Goal: Task Accomplishment & Management: Complete application form

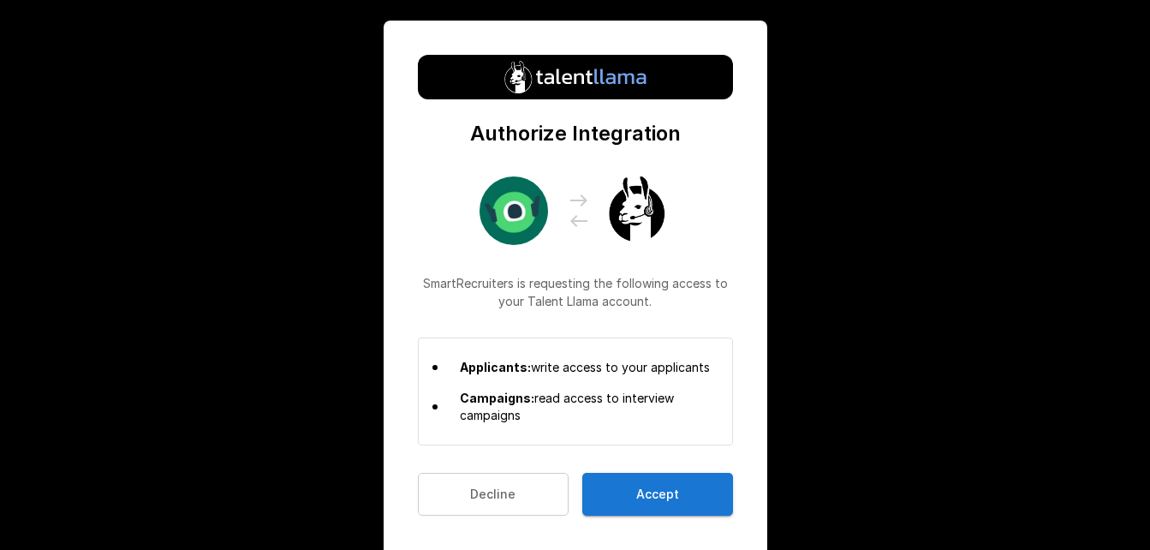
scroll to position [27, 0]
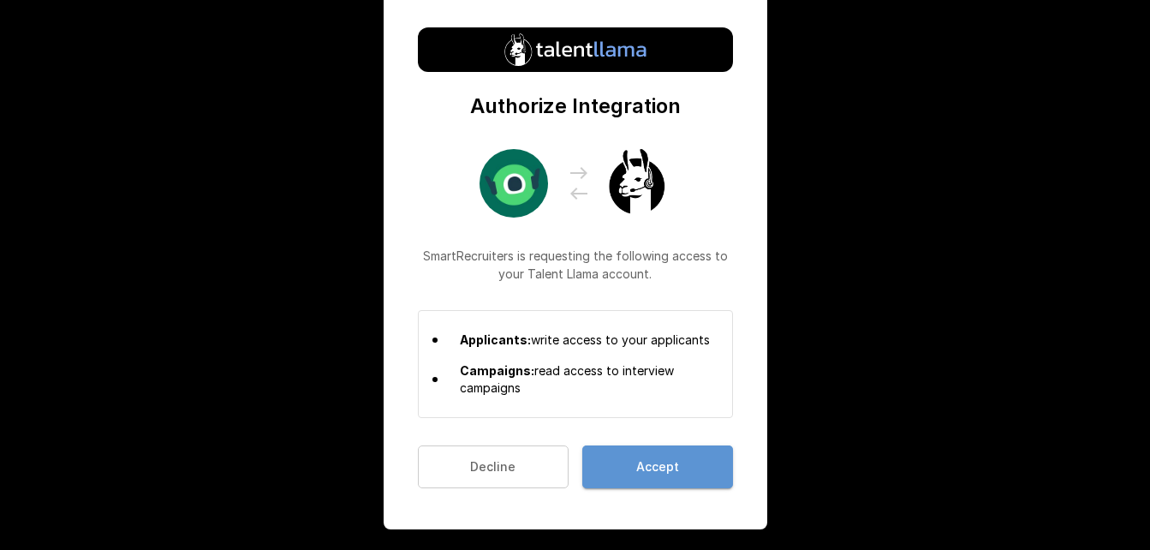
click at [672, 467] on button "Accept" at bounding box center [657, 467] width 151 height 44
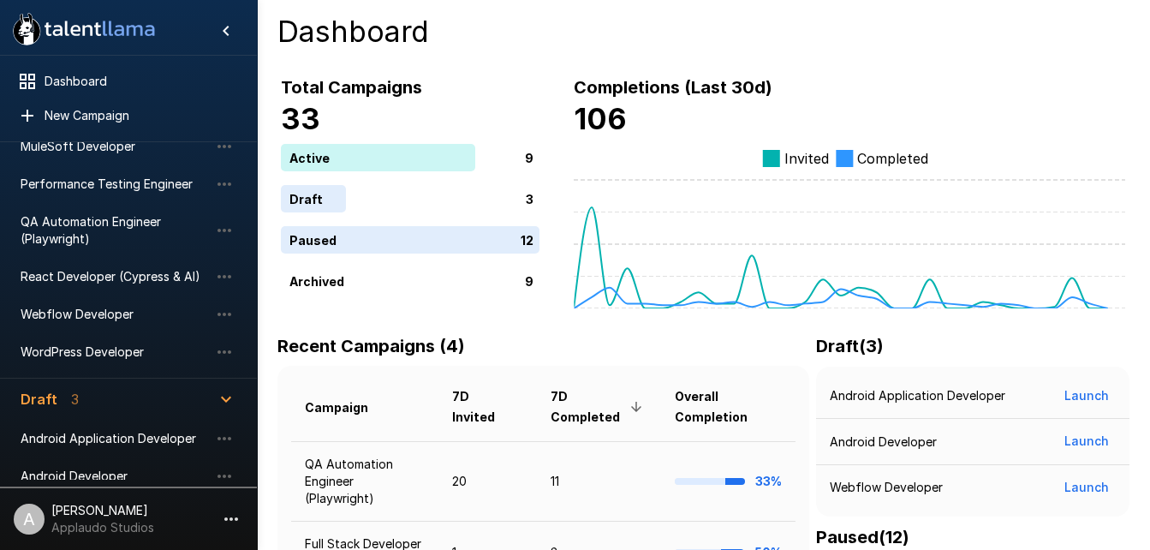
scroll to position [242, 0]
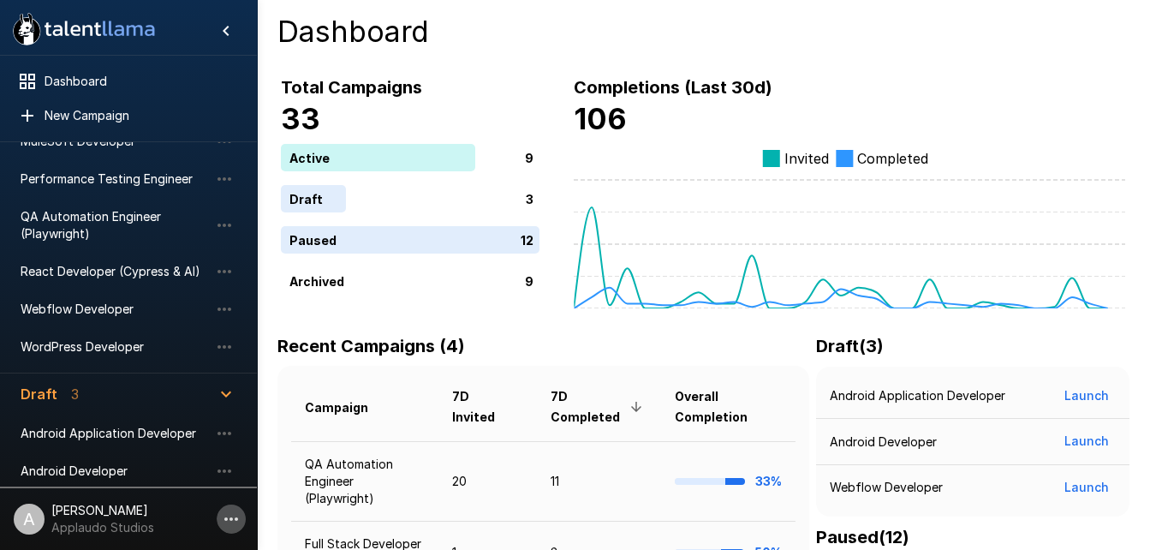
click at [228, 518] on icon "button" at bounding box center [231, 519] width 21 height 21
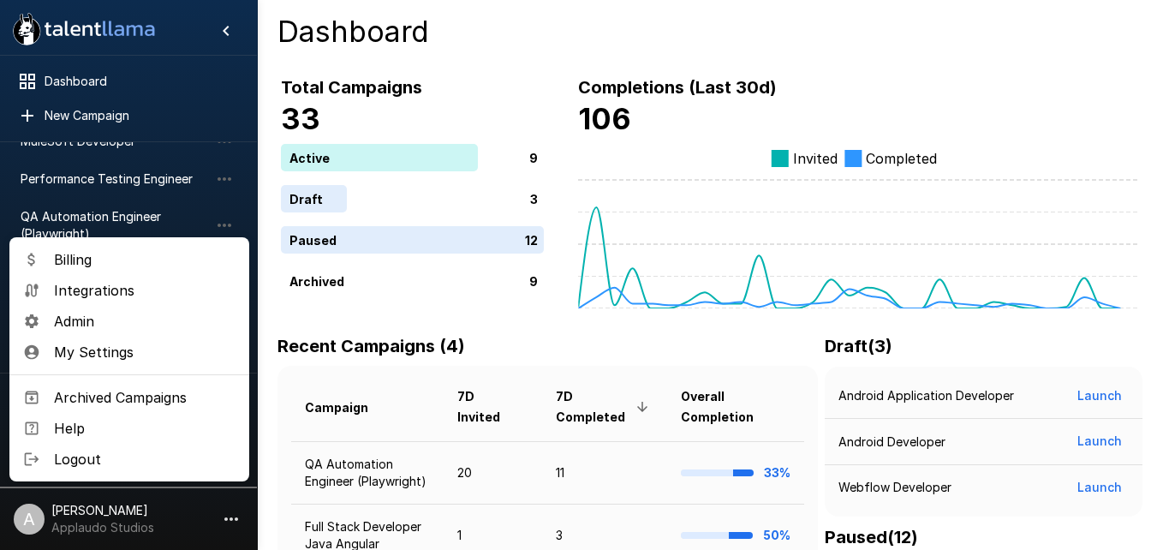
click at [105, 301] on li "Integrations" at bounding box center [129, 290] width 240 height 31
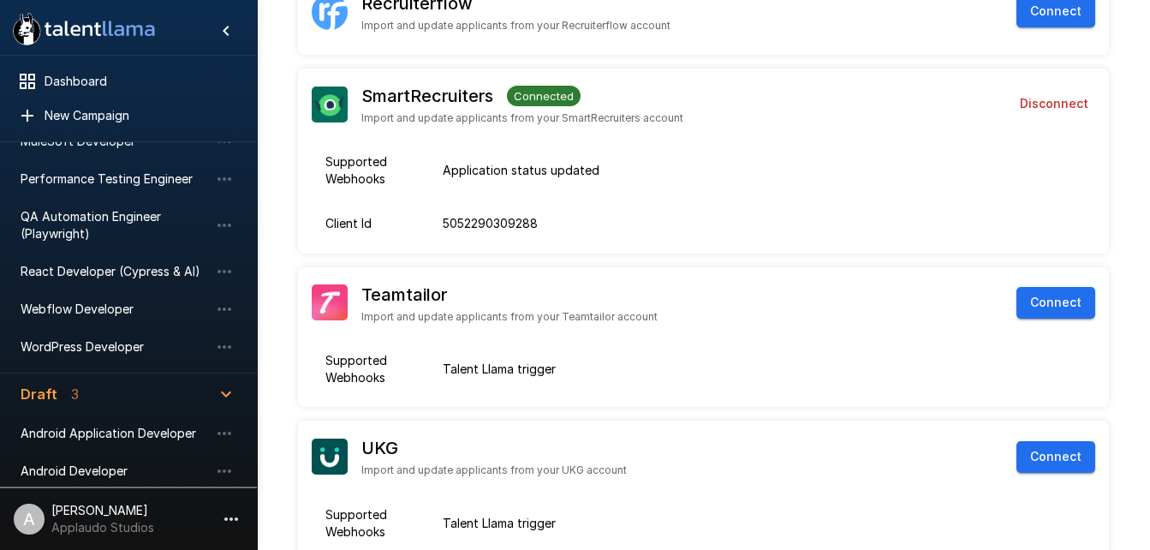
scroll to position [799, 0]
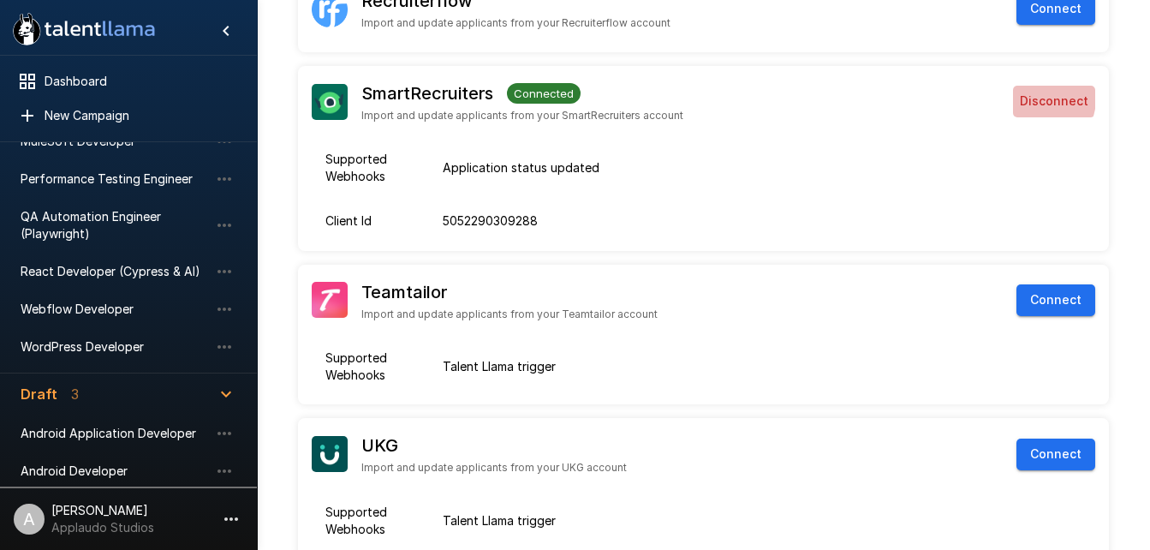
click at [1040, 98] on button "Disconnect" at bounding box center [1054, 102] width 82 height 32
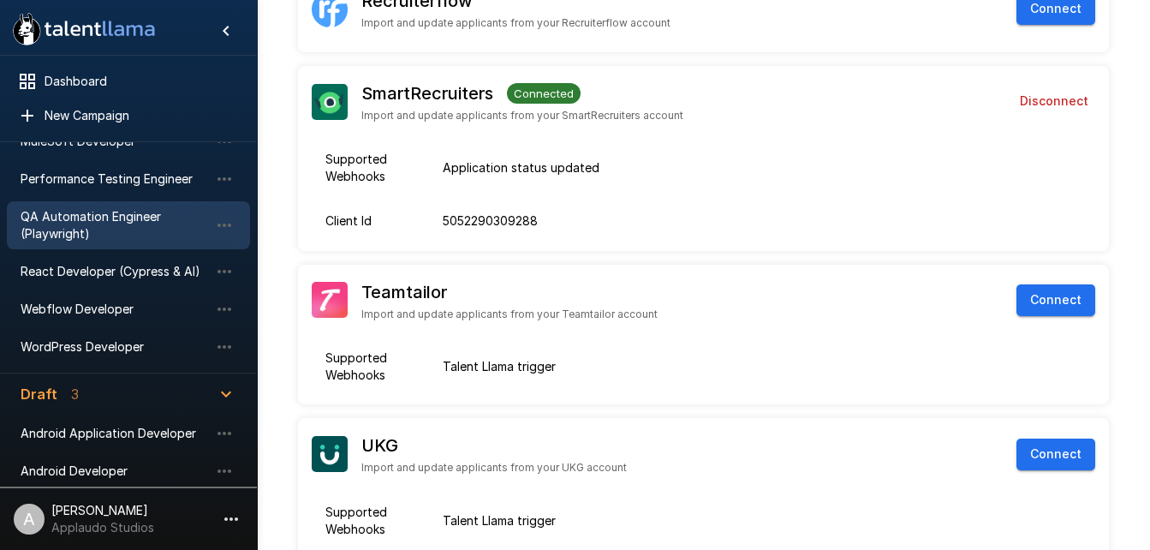
scroll to position [0, 0]
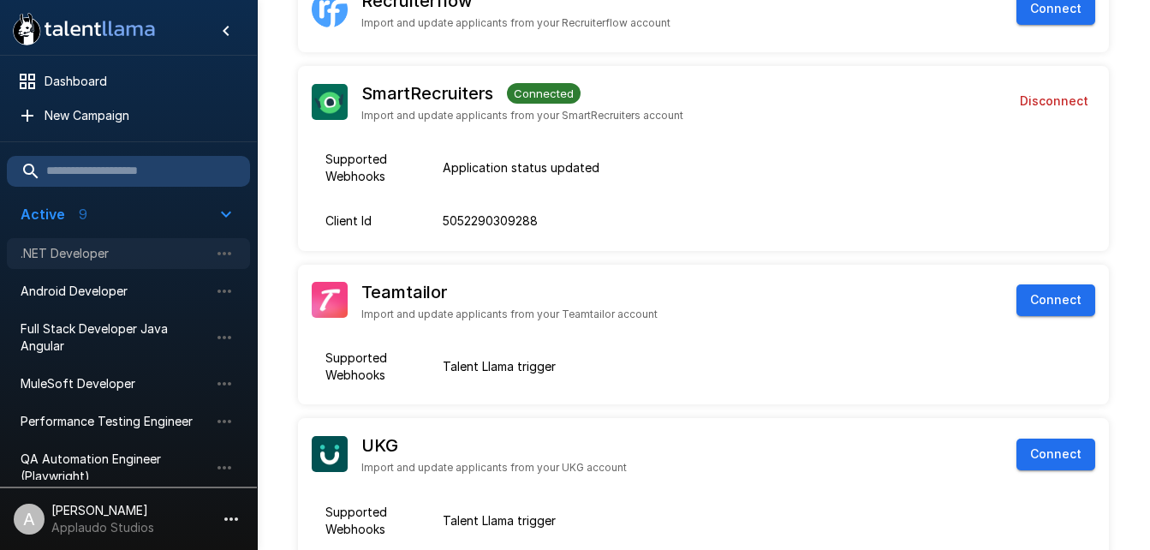
click at [104, 241] on div ".NET Developer" at bounding box center [128, 253] width 243 height 31
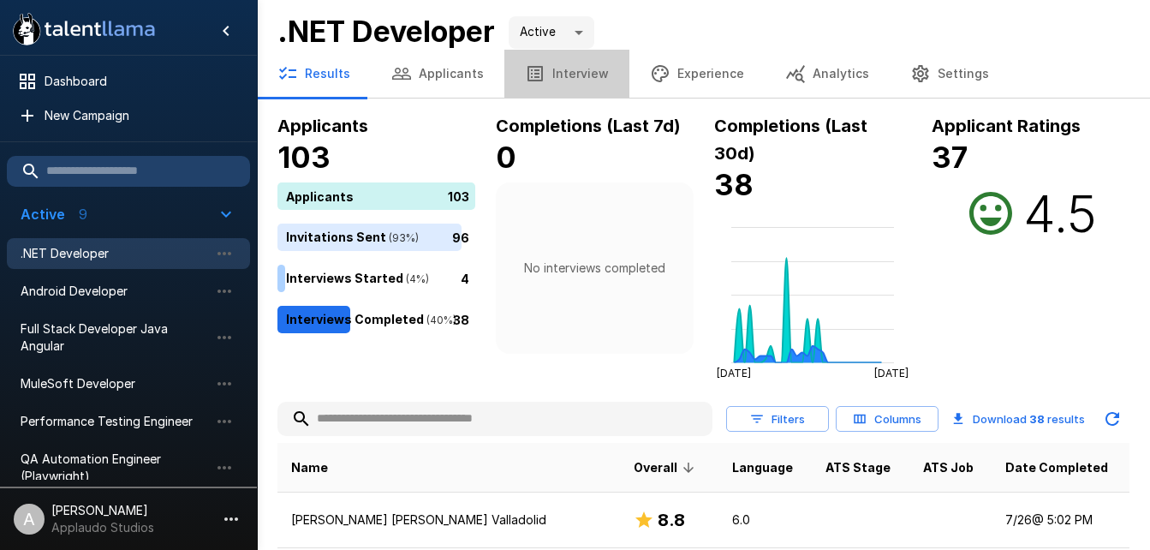
click at [595, 91] on button "Interview" at bounding box center [566, 74] width 125 height 48
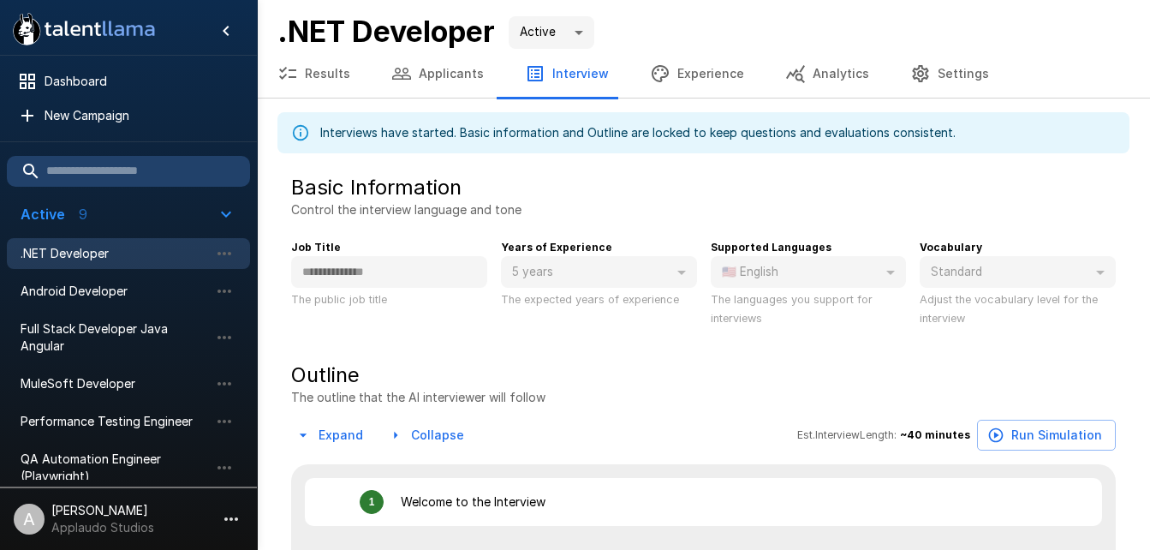
type textarea "*"
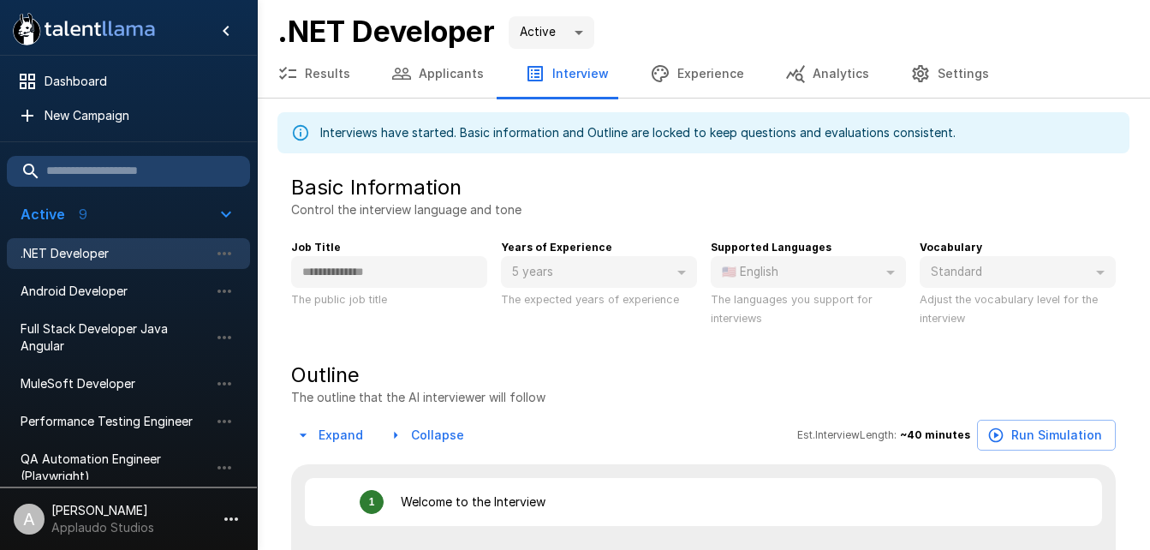
type textarea "*"
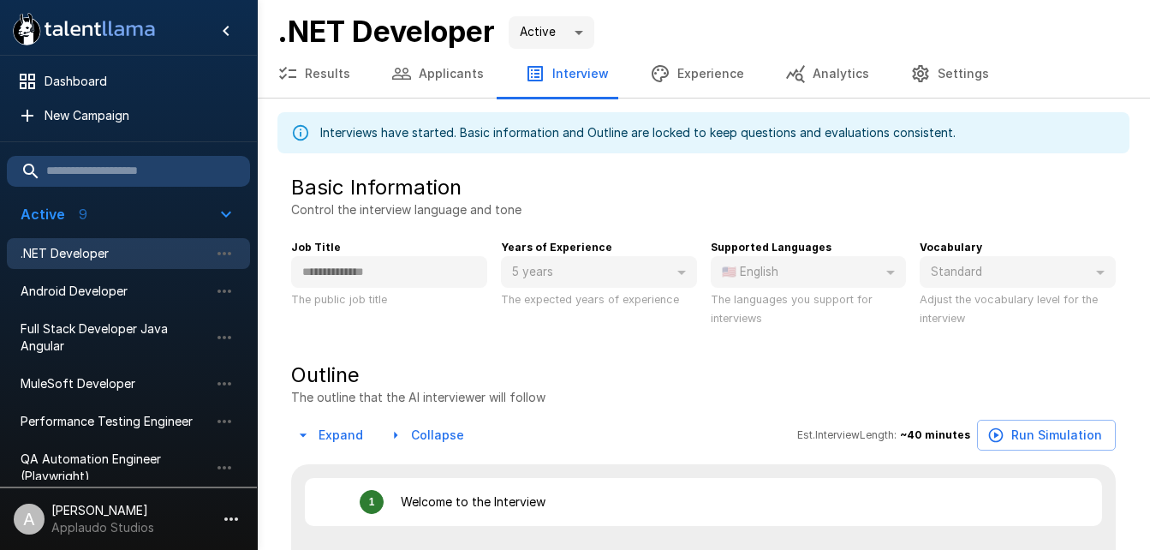
type textarea "*"
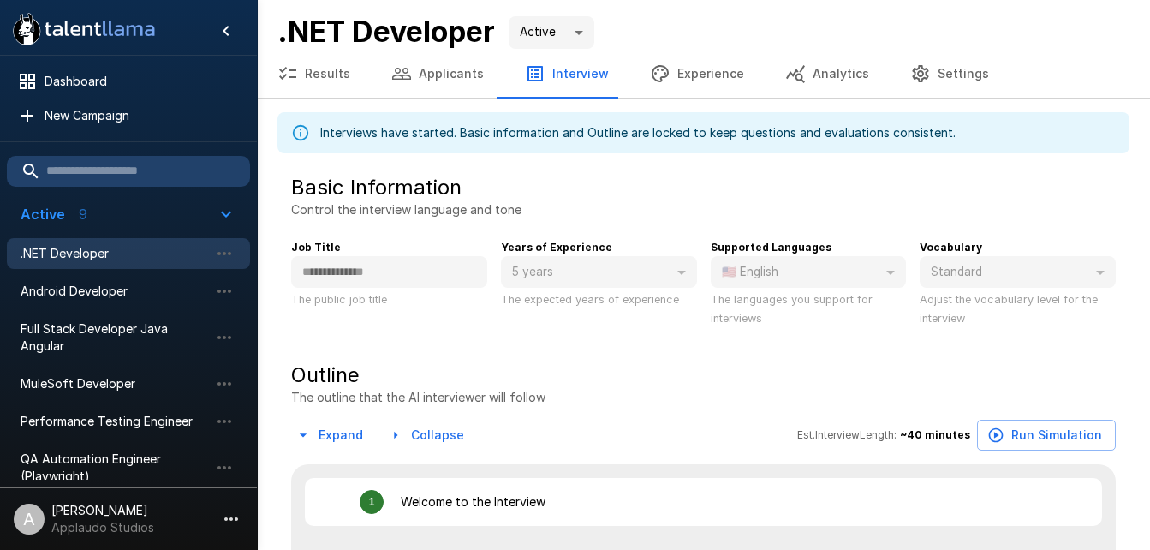
type textarea "*"
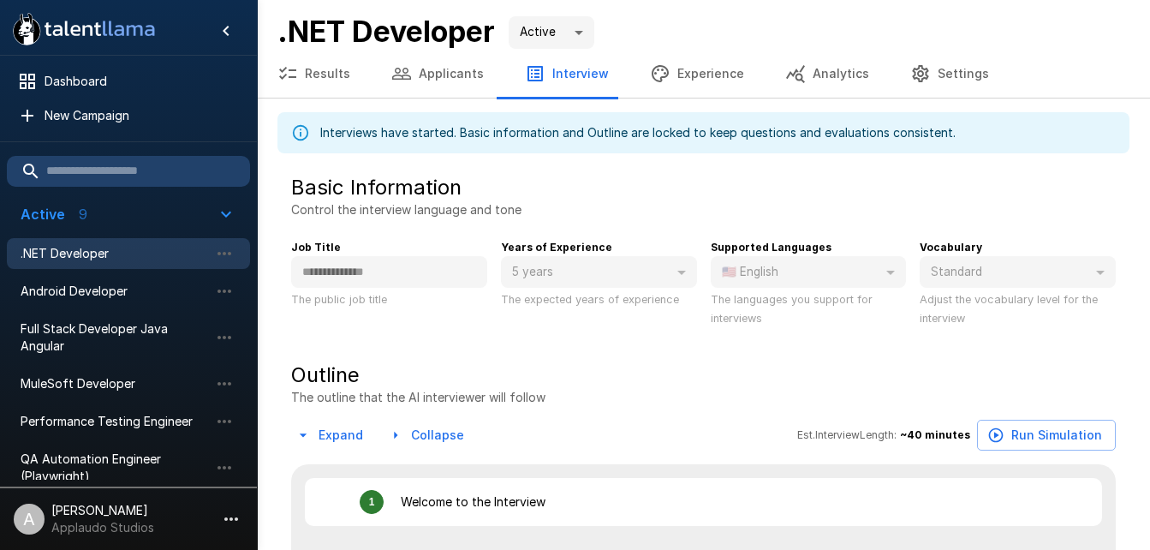
type textarea "*"
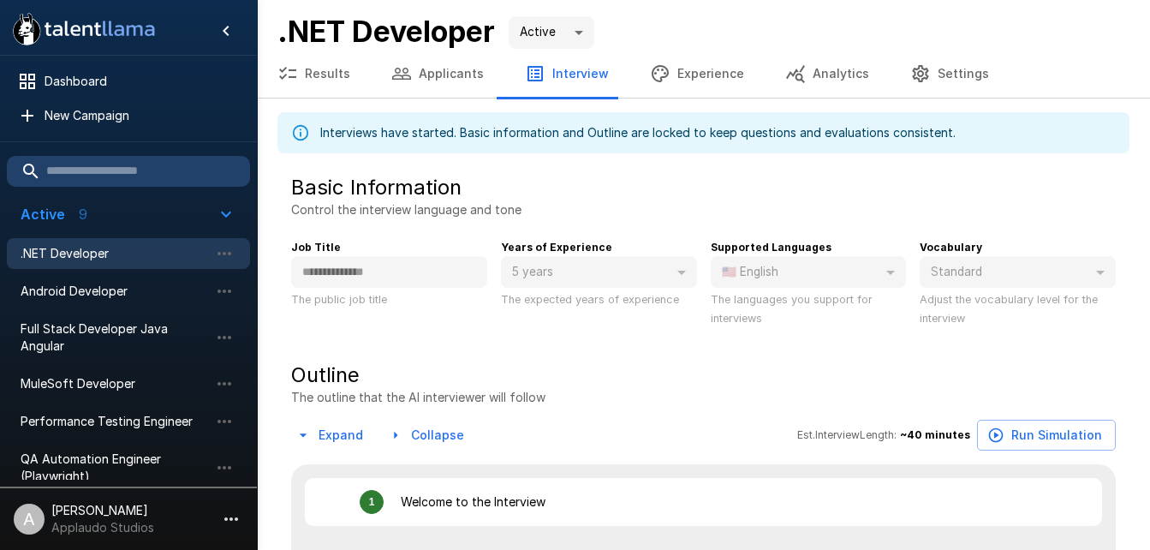
type textarea "*"
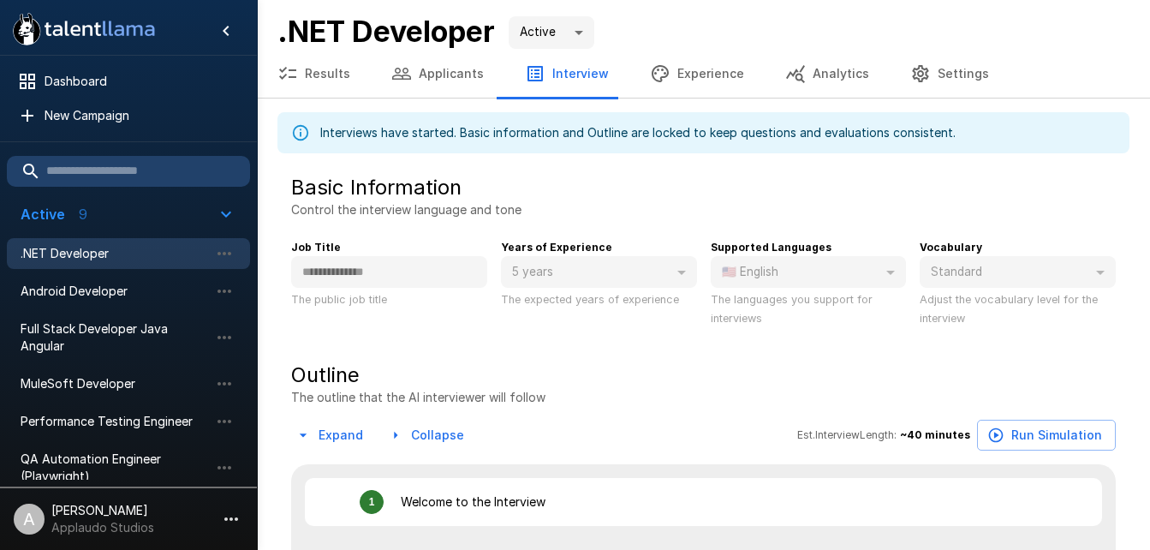
type textarea "*"
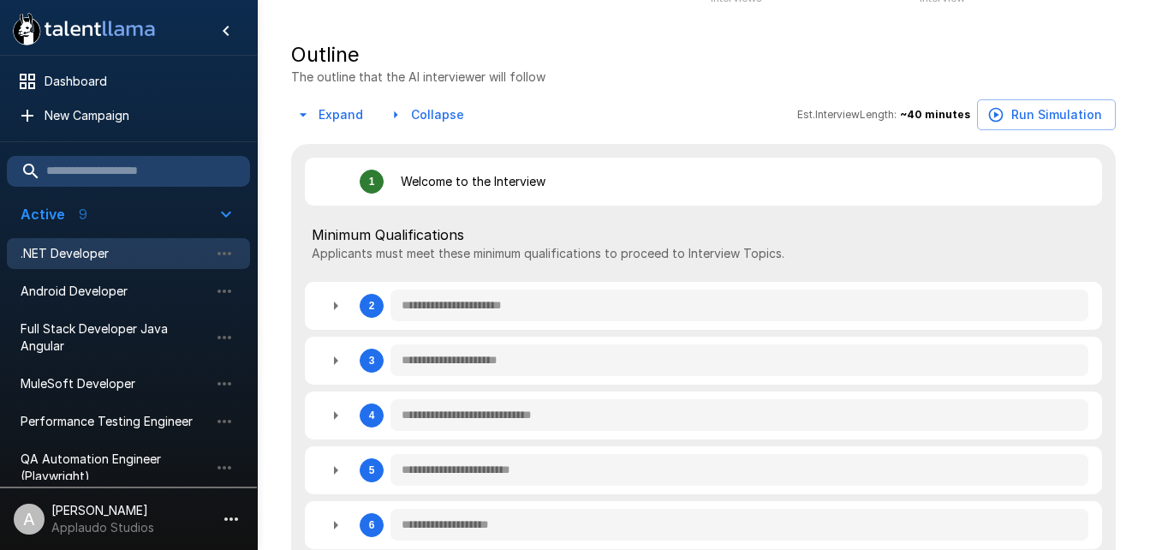
scroll to position [347, 0]
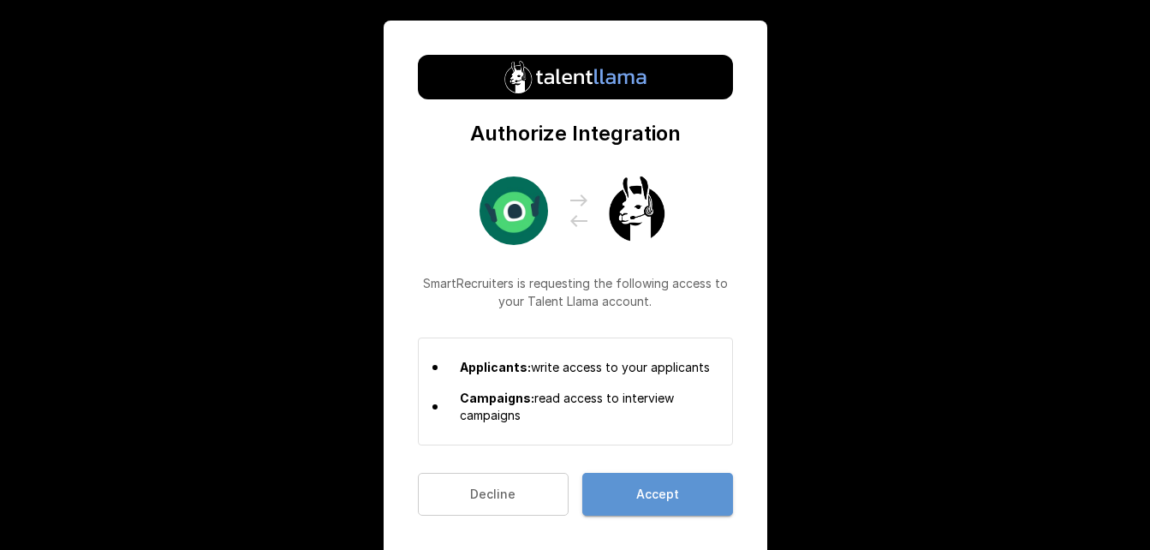
click at [630, 493] on button "Accept" at bounding box center [657, 495] width 151 height 44
